Goal: Obtain resource: Download file/media

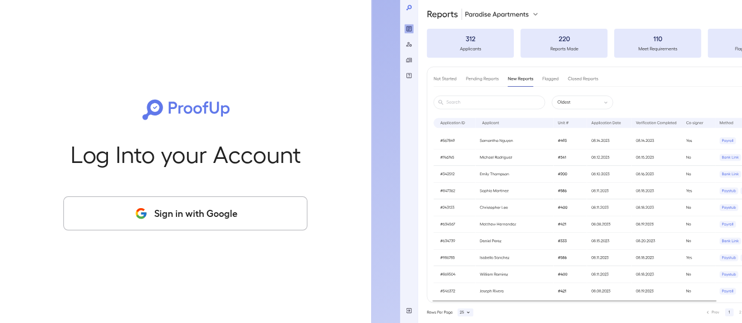
click at [114, 206] on button "Sign in with Google" at bounding box center [185, 214] width 244 height 34
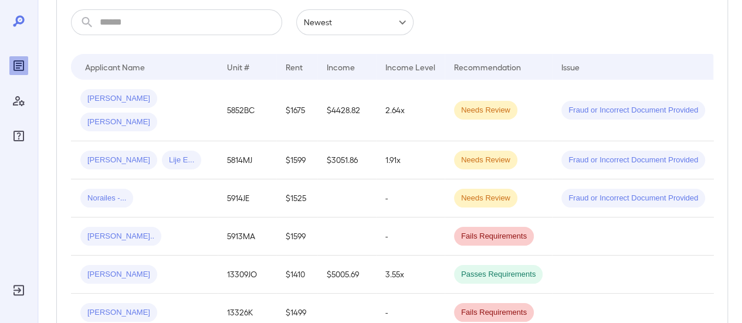
scroll to position [203, 0]
click at [178, 188] on div "Norailes -..." at bounding box center [144, 197] width 128 height 19
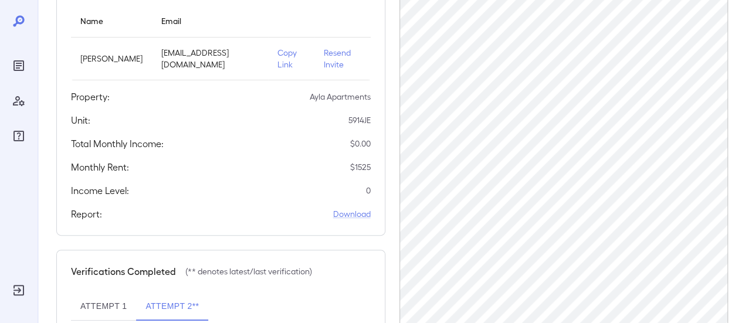
scroll to position [147, 0]
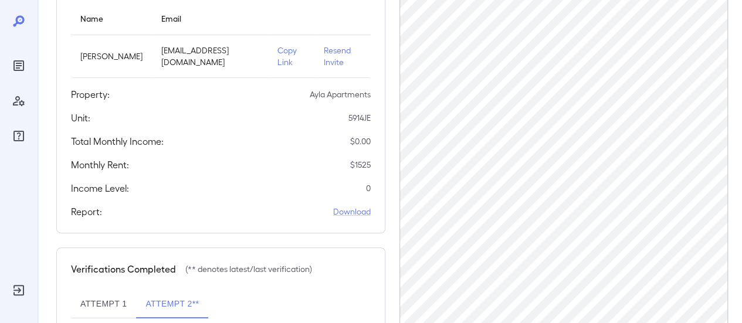
click at [348, 214] on link "Download" at bounding box center [352, 212] width 38 height 12
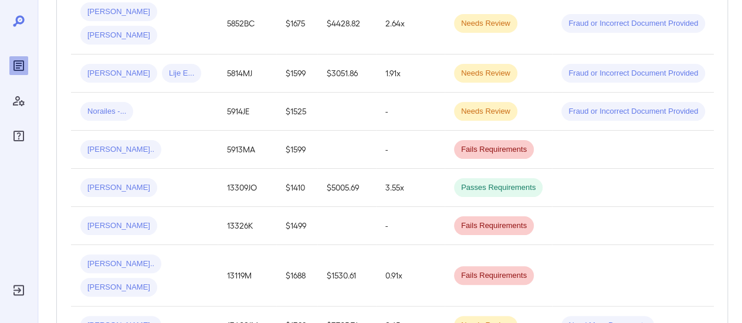
scroll to position [297, 0]
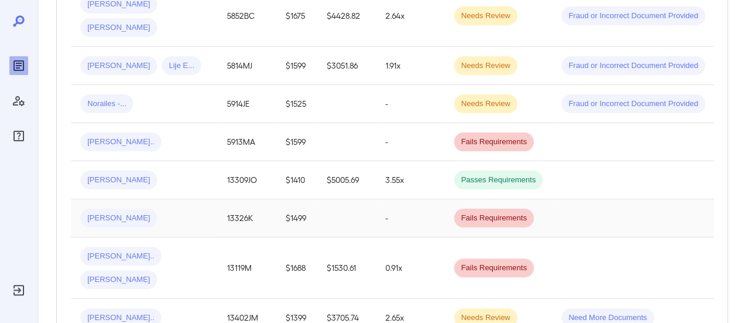
click at [145, 209] on div "[PERSON_NAME]" at bounding box center [144, 218] width 128 height 19
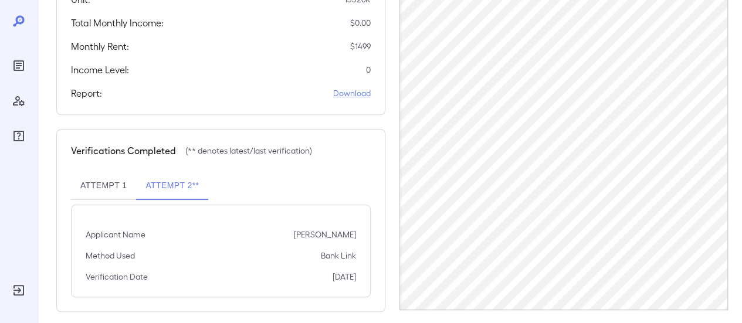
scroll to position [273, 0]
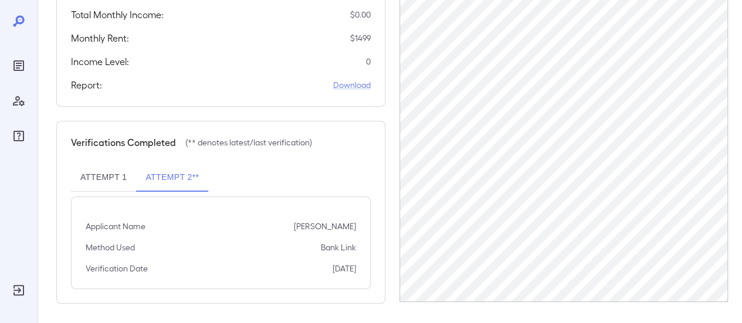
click at [101, 175] on button "Attempt 1" at bounding box center [103, 178] width 65 height 28
click at [168, 176] on button "Attempt 2**" at bounding box center [172, 178] width 72 height 28
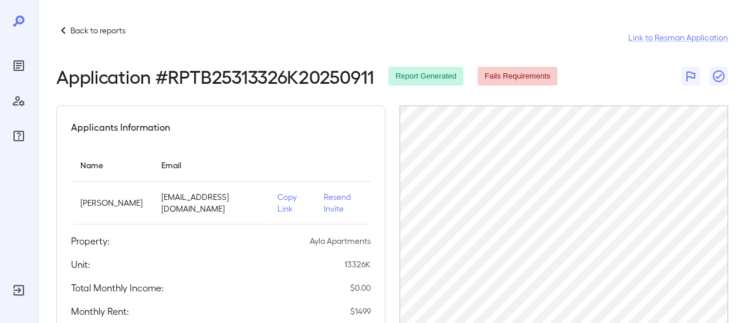
click at [277, 208] on p "Copy Link" at bounding box center [291, 202] width 28 height 23
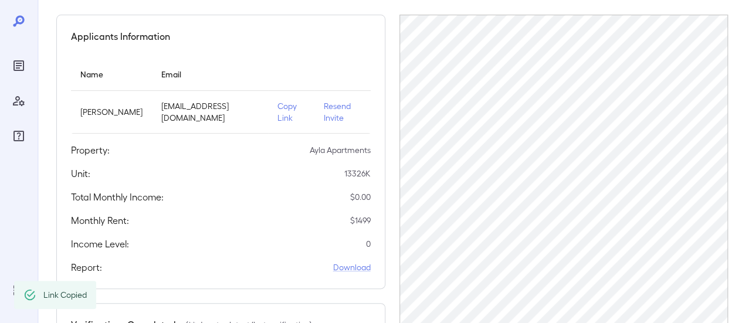
scroll to position [86, 0]
